Goal: Transaction & Acquisition: Purchase product/service

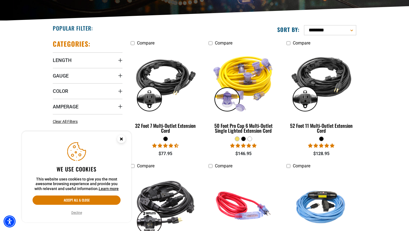
scroll to position [119, 0]
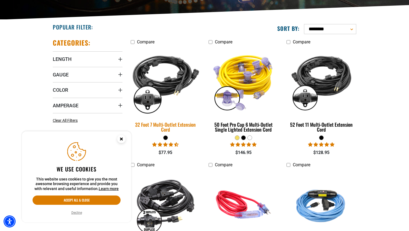
click at [171, 83] on img at bounding box center [165, 82] width 77 height 70
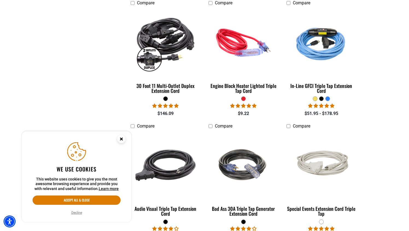
scroll to position [282, 0]
